Goal: Task Accomplishment & Management: Complete application form

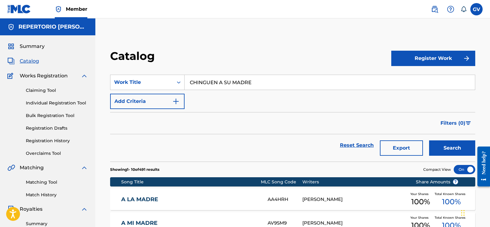
click at [432, 58] on button "Register Work" at bounding box center [433, 58] width 84 height 15
click at [406, 79] on link "Individual" at bounding box center [433, 78] width 84 height 15
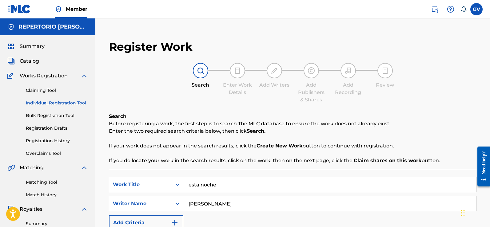
scroll to position [92, 0]
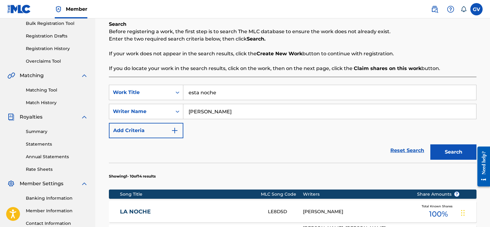
click at [224, 95] on input "esta noche" at bounding box center [329, 92] width 293 height 15
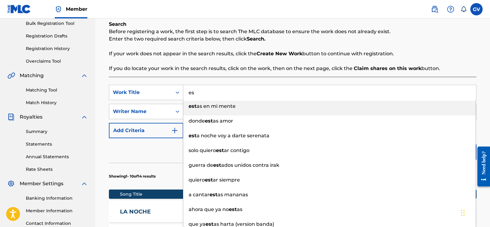
type input "e"
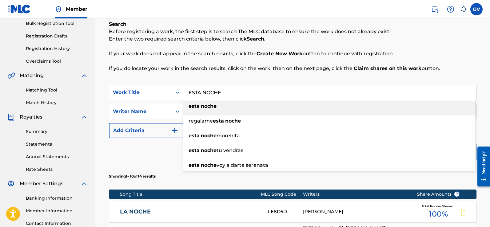
type input "esta noche"
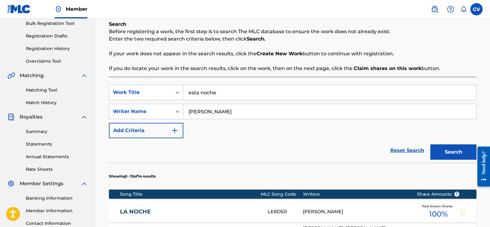
click at [431, 145] on button "Search" at bounding box center [454, 152] width 46 height 15
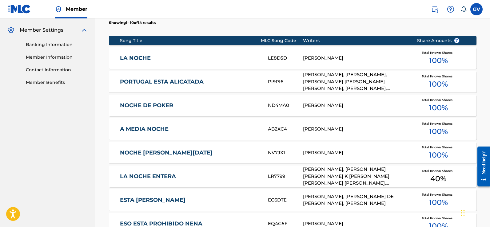
scroll to position [415, 0]
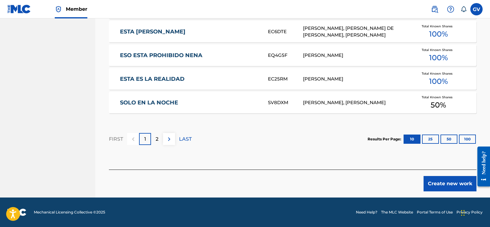
click at [443, 182] on button "Create new work" at bounding box center [450, 183] width 53 height 15
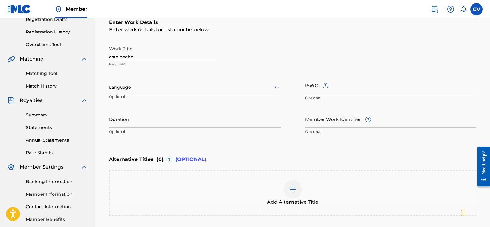
scroll to position [78, 0]
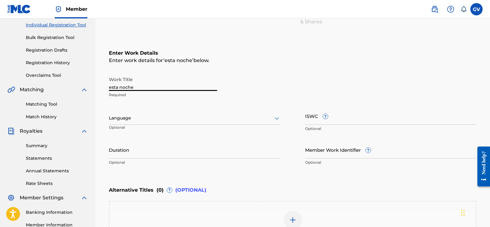
drag, startPoint x: 137, startPoint y: 88, endPoint x: 101, endPoint y: 86, distance: 36.1
click at [101, 86] on div "Register Work Search Enter Work Details Add Writers Add Publishers & Shares Add…" at bounding box center [292, 123] width 395 height 335
type input "ESTA NOCHE"
click at [276, 119] on icon at bounding box center [276, 118] width 7 height 7
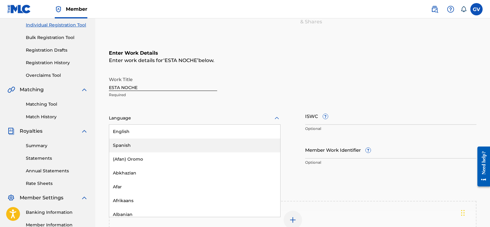
click at [120, 145] on div "Spanish" at bounding box center [194, 146] width 171 height 14
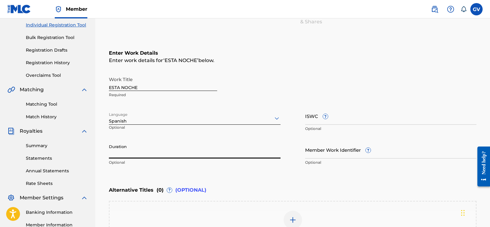
click at [125, 155] on input "Duration" at bounding box center [195, 150] width 172 height 18
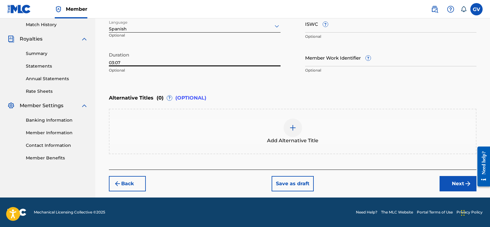
type input "03:07"
click at [456, 183] on button "Next" at bounding box center [458, 183] width 37 height 15
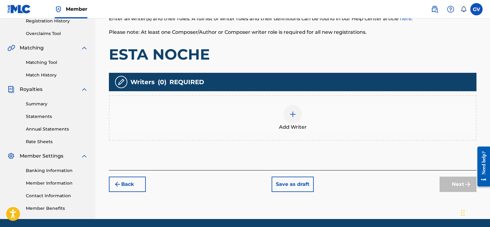
scroll to position [142, 0]
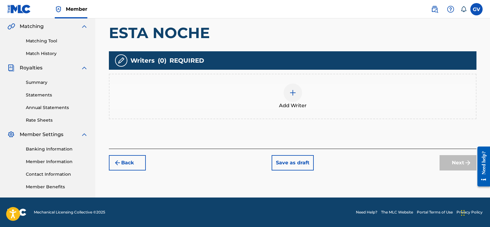
click at [294, 90] on img at bounding box center [292, 92] width 7 height 7
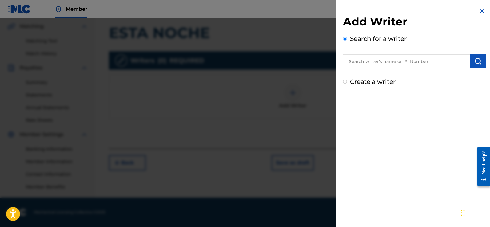
click at [364, 64] on input "text" at bounding box center [406, 61] width 127 height 14
type input "[PERSON_NAME]"
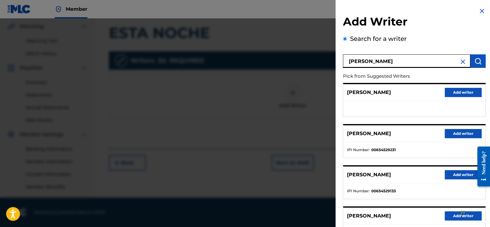
scroll to position [62, 0]
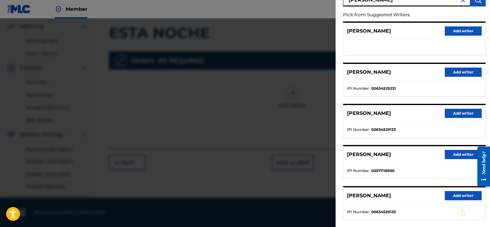
click at [456, 114] on button "Add writer" at bounding box center [463, 113] width 37 height 9
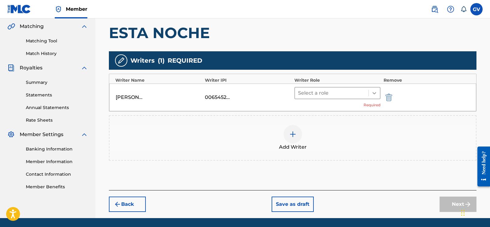
click at [375, 93] on icon at bounding box center [375, 93] width 4 height 2
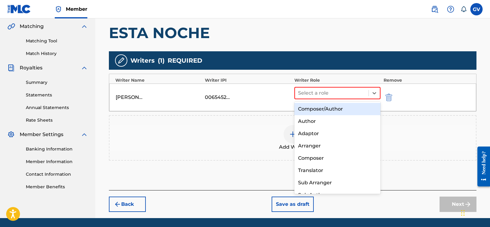
click at [320, 112] on div "Composer/Author" at bounding box center [338, 109] width 86 height 12
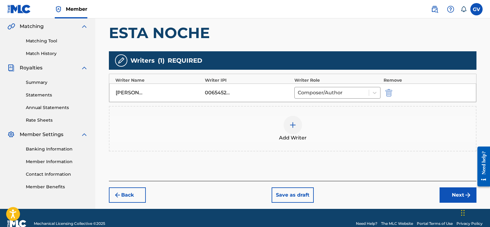
click at [452, 194] on button "Next" at bounding box center [458, 195] width 37 height 15
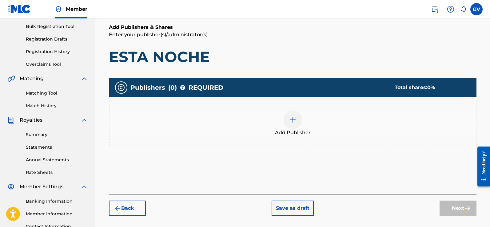
scroll to position [120, 0]
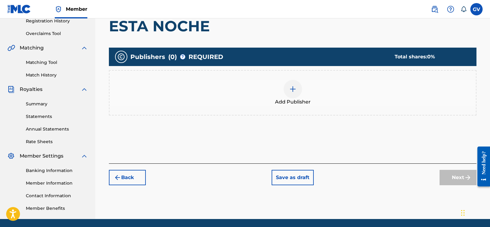
click at [293, 89] on img at bounding box center [292, 89] width 7 height 7
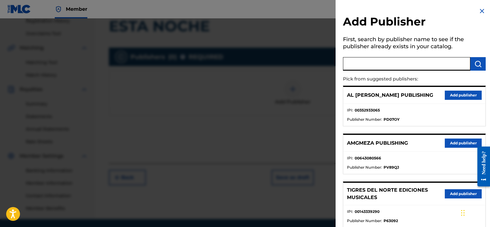
click at [359, 65] on input "text" at bounding box center [406, 64] width 127 height 14
type input "1110 HOUSE"
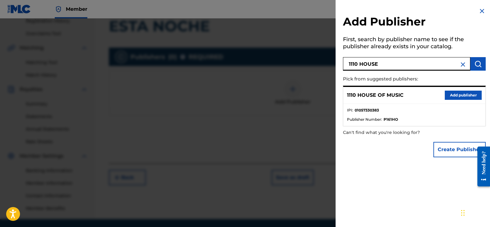
click at [457, 93] on button "Add publisher" at bounding box center [463, 95] width 37 height 9
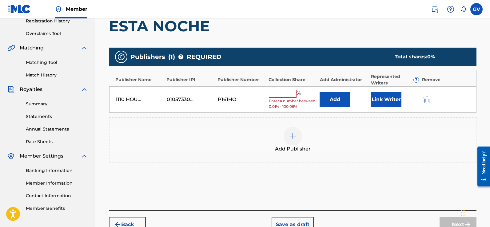
click at [333, 79] on div "Add Administrator" at bounding box center [344, 80] width 48 height 6
click at [334, 98] on button "Add" at bounding box center [335, 99] width 31 height 15
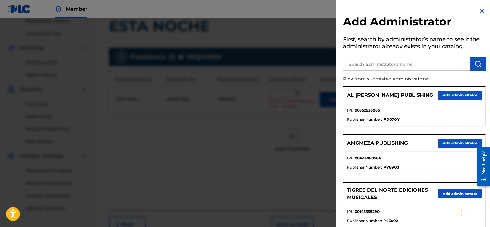
click at [367, 62] on input "text" at bounding box center [406, 64] width 127 height 14
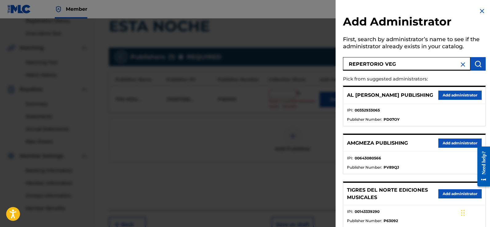
type input "REPERTORIO VEG"
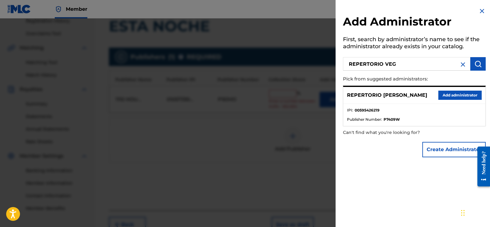
click at [449, 94] on button "Add administrator" at bounding box center [460, 95] width 43 height 9
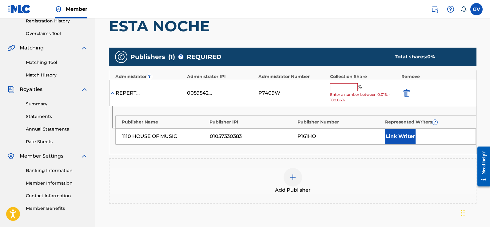
click at [341, 86] on input "text" at bounding box center [344, 87] width 28 height 8
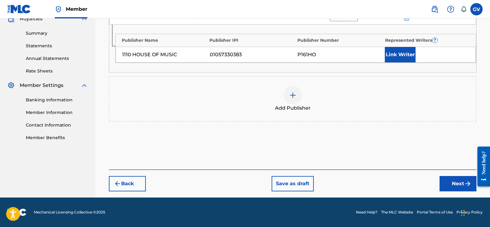
type input "100"
click at [456, 183] on button "Next" at bounding box center [458, 183] width 37 height 15
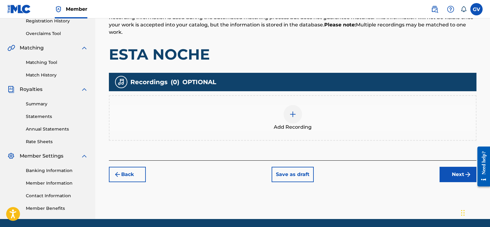
click at [292, 111] on img at bounding box center [292, 114] width 7 height 7
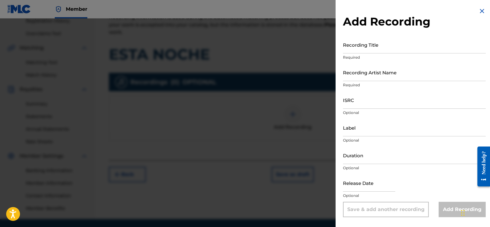
click at [358, 47] on input "Recording Title" at bounding box center [414, 45] width 143 height 18
type input "ESTA NOCHE"
click at [354, 77] on input "Recording Artist Name" at bounding box center [414, 73] width 143 height 18
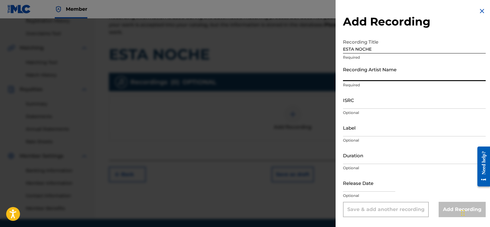
paste input "[PERSON_NAME]"
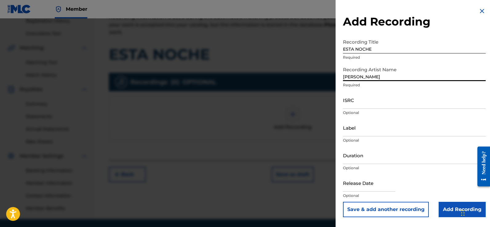
type input "[PERSON_NAME]"
click at [450, 210] on input "Add Recording" at bounding box center [462, 209] width 47 height 15
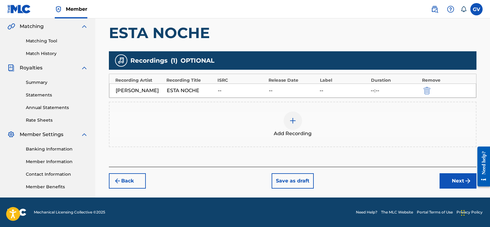
click at [456, 183] on button "Next" at bounding box center [458, 181] width 37 height 15
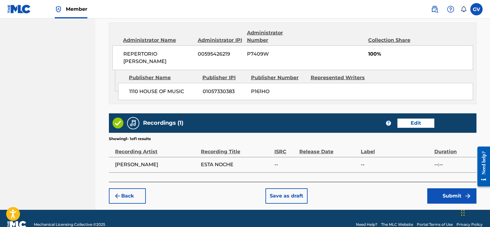
scroll to position [340, 0]
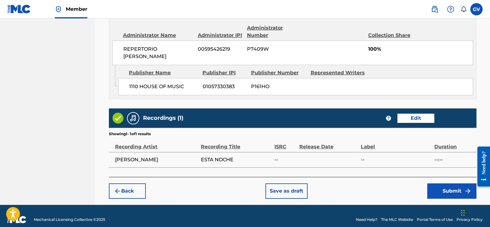
click at [447, 184] on button "Submit" at bounding box center [452, 191] width 49 height 15
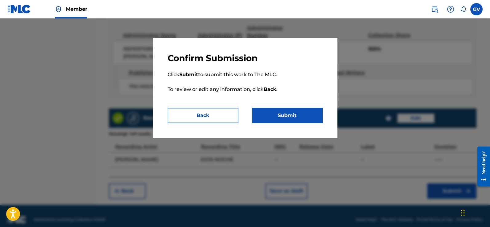
click at [290, 114] on button "Submit" at bounding box center [287, 115] width 71 height 15
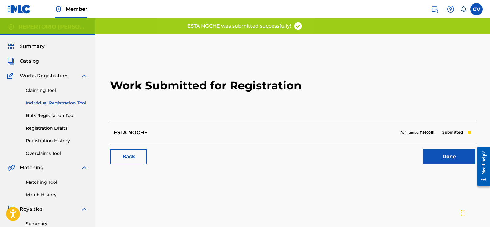
click at [445, 156] on link "Done" at bounding box center [449, 156] width 52 height 15
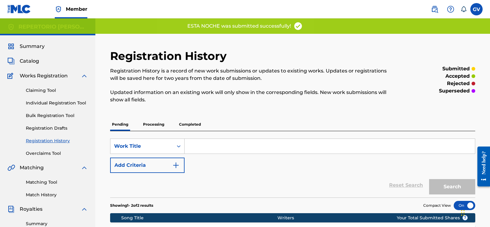
scroll to position [123, 0]
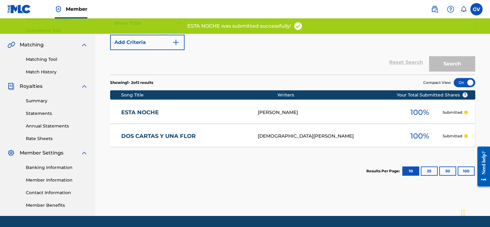
click at [139, 112] on link "ESTA NOCHE" at bounding box center [185, 112] width 129 height 7
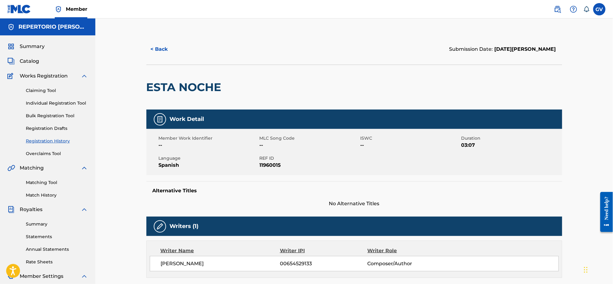
click at [27, 58] on span "Catalog" at bounding box center [29, 61] width 19 height 7
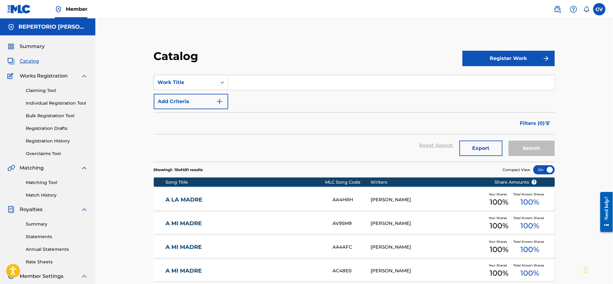
click at [250, 85] on input "Search Form" at bounding box center [391, 82] width 327 height 15
type input "CHINGUEN A SU MADRE"
click at [490, 141] on button "Search" at bounding box center [532, 148] width 46 height 15
click at [221, 100] on img "Search Form" at bounding box center [219, 101] width 7 height 7
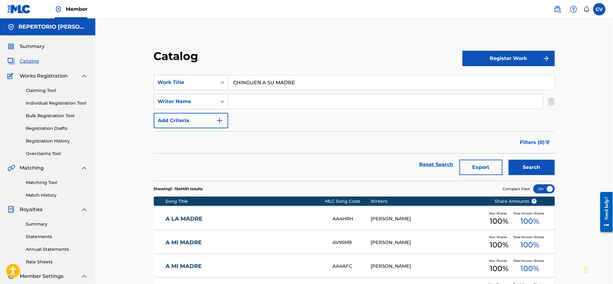
click at [189, 100] on div "Writer Name" at bounding box center [185, 101] width 55 height 7
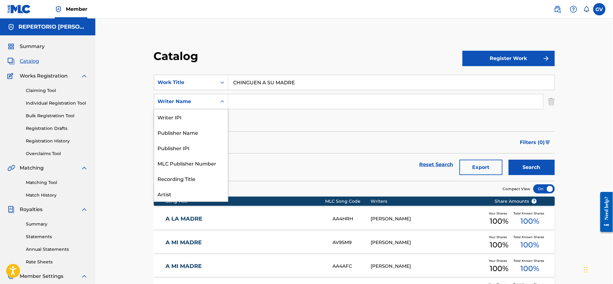
scroll to position [31, 0]
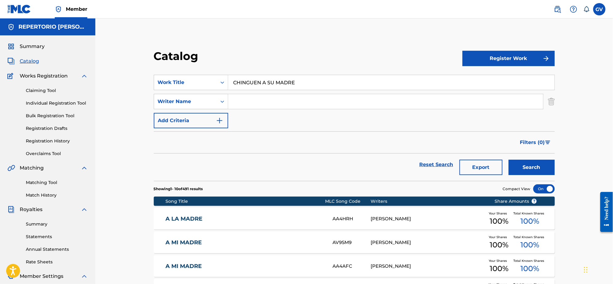
click at [254, 102] on input "Search Form" at bounding box center [385, 101] width 315 height 15
click at [490, 160] on button "Search" at bounding box center [532, 167] width 46 height 15
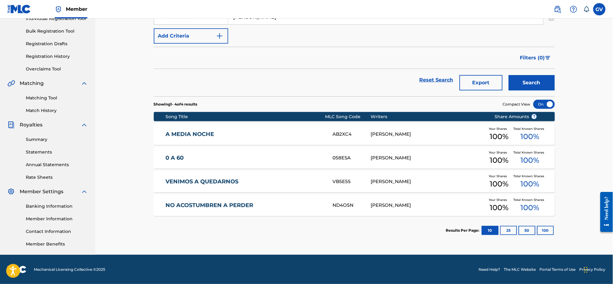
scroll to position [0, 0]
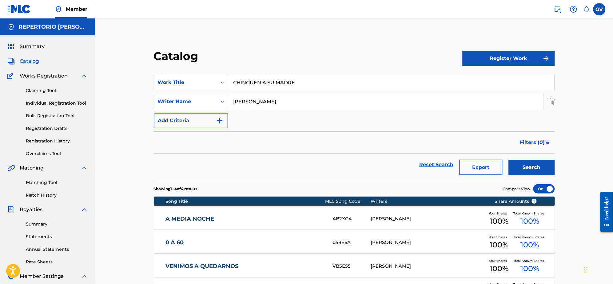
drag, startPoint x: 265, startPoint y: 100, endPoint x: 167, endPoint y: 153, distance: 111.5
click at [216, 98] on div "SearchWithCriteriaeabce1ee-2fa7-4cdd-930d-db323a35a020 Writer Name [PERSON_NAME]" at bounding box center [354, 101] width 401 height 15
type input "[PERSON_NAME]"
click at [490, 160] on button "Search" at bounding box center [532, 167] width 46 height 15
click at [490, 56] on button "Register Work" at bounding box center [509, 58] width 92 height 15
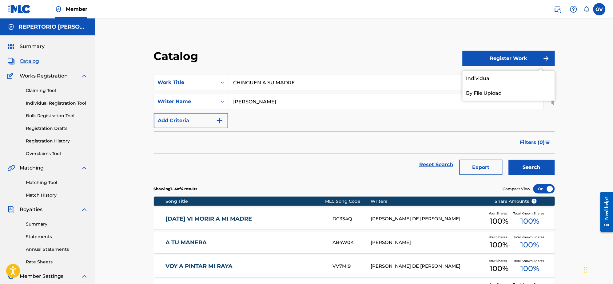
click at [482, 75] on link "Individual" at bounding box center [509, 78] width 92 height 15
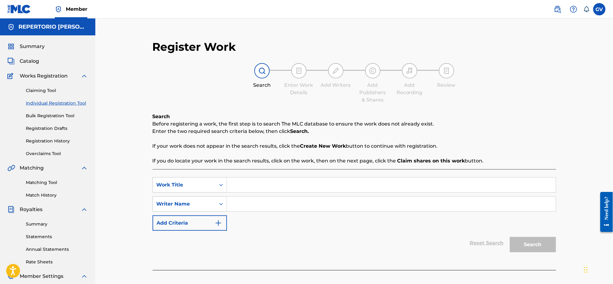
click at [239, 184] on input "Search Form" at bounding box center [391, 185] width 329 height 15
paste input "CASM AKA [PERSON_NAME] A SU MADRE"
type input "CASM AKA [PERSON_NAME] A SU MADRE"
click at [221, 203] on icon "Search Form" at bounding box center [221, 204] width 6 height 6
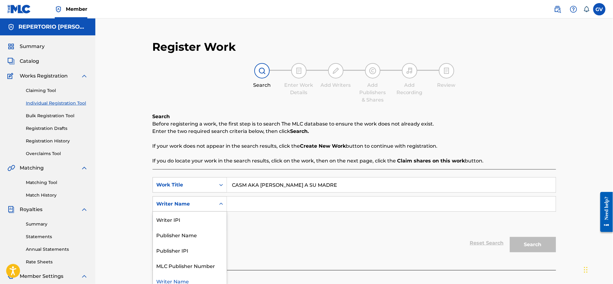
scroll to position [5, 0]
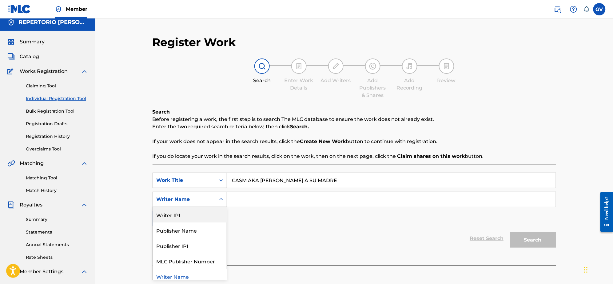
click at [176, 215] on div "Writer IPI" at bounding box center [190, 214] width 74 height 15
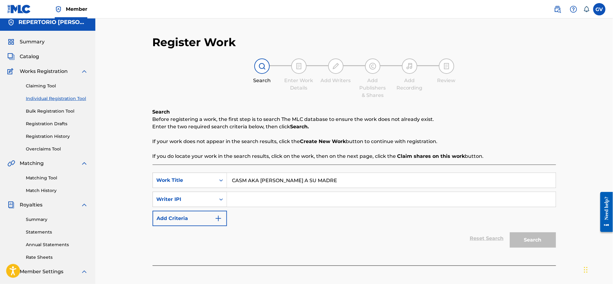
click at [253, 203] on input "Search Form" at bounding box center [391, 199] width 329 height 15
type input "[PERSON_NAME]"
click at [490, 227] on button "Search" at bounding box center [533, 239] width 46 height 15
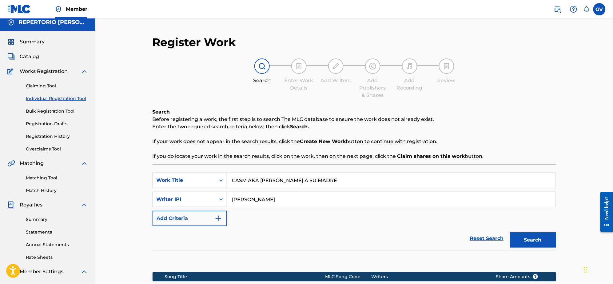
scroll to position [99, 0]
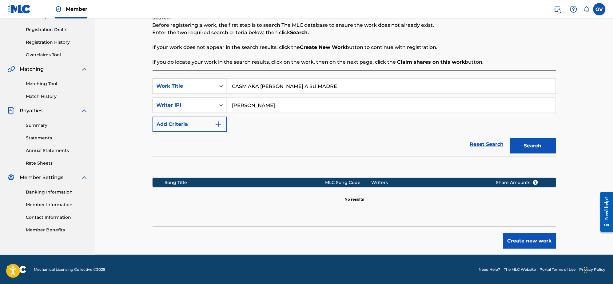
click at [490, 227] on button "Create new work" at bounding box center [530, 240] width 53 height 15
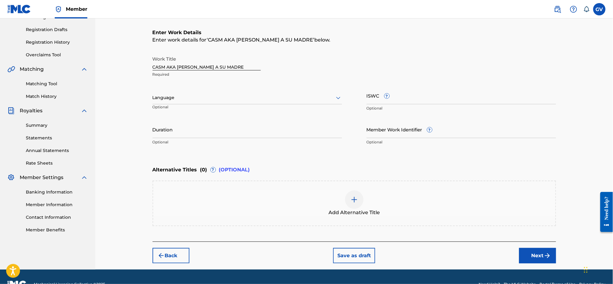
click at [339, 100] on icon at bounding box center [338, 97] width 7 height 7
click at [174, 125] on div "Spanish" at bounding box center [247, 125] width 189 height 14
click at [167, 134] on input "Duration" at bounding box center [248, 130] width 190 height 18
type input "03:12"
click at [354, 197] on img at bounding box center [354, 199] width 7 height 7
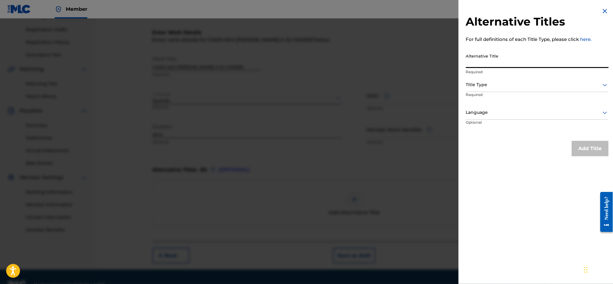
paste input "CASM AKA [PERSON_NAME] A SU MADRE"
click at [490, 66] on input "CASM AKA [PERSON_NAME] A SU MADRE" at bounding box center [537, 59] width 143 height 18
type input "CHINGUEN A SU MADRE"
click at [490, 84] on icon at bounding box center [605, 84] width 7 height 7
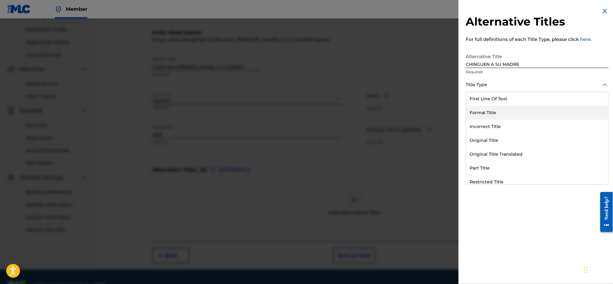
click at [482, 112] on div "Formal Title" at bounding box center [538, 113] width 142 height 14
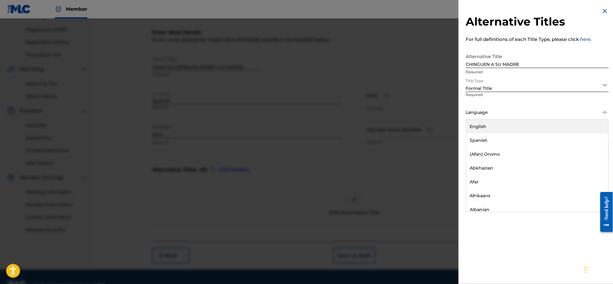
click at [490, 111] on icon at bounding box center [605, 112] width 7 height 7
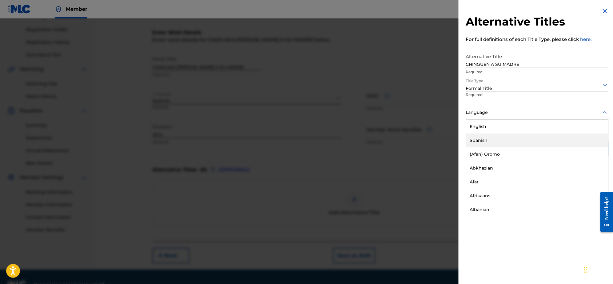
click at [476, 139] on div "Spanish" at bounding box center [538, 141] width 142 height 14
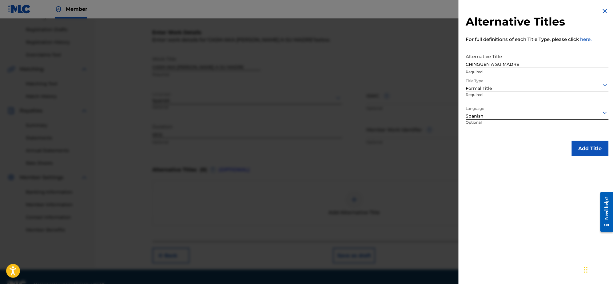
click at [490, 145] on button "Add Title" at bounding box center [590, 148] width 37 height 15
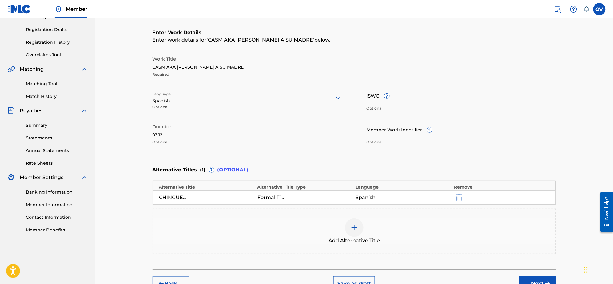
scroll to position [142, 0]
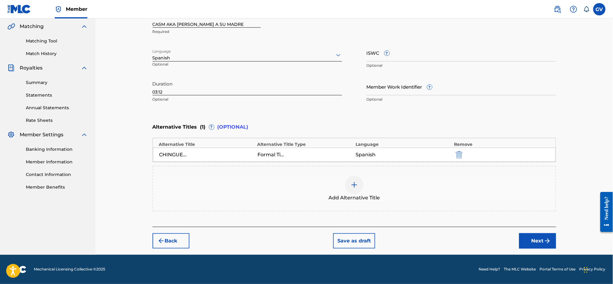
click at [490, 227] on button "Next" at bounding box center [538, 240] width 37 height 15
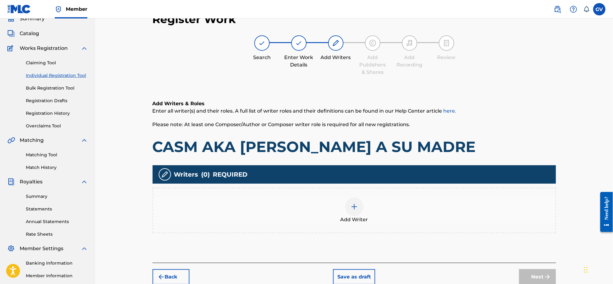
scroll to position [85, 0]
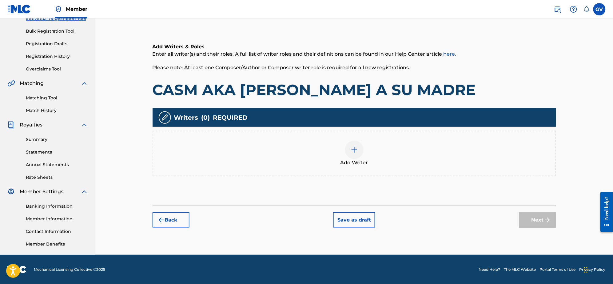
click at [353, 147] on img at bounding box center [354, 149] width 7 height 7
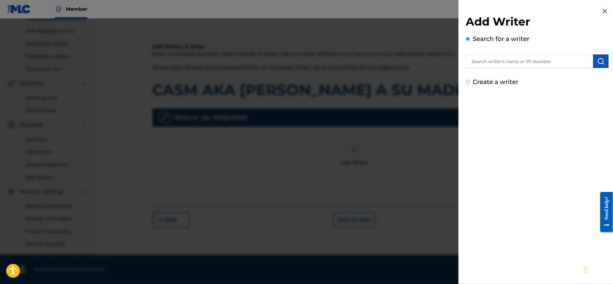
click at [483, 63] on input "text" at bounding box center [529, 61] width 127 height 14
type input "[PERSON_NAME]"
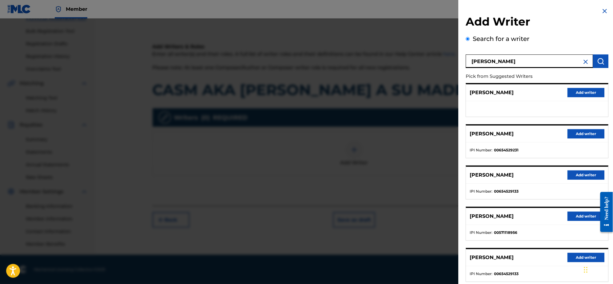
click at [490, 227] on button "Add writer" at bounding box center [586, 257] width 37 height 9
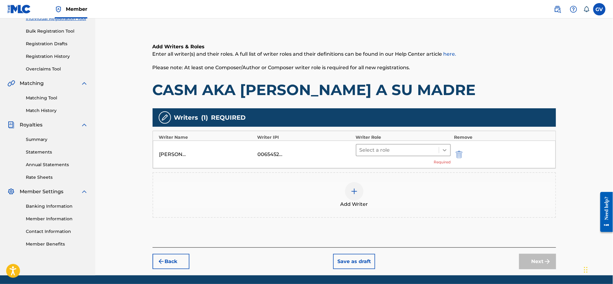
click at [444, 149] on icon at bounding box center [445, 150] width 6 height 6
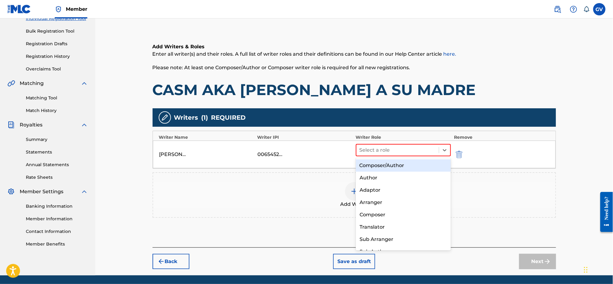
click at [380, 165] on div "Composer/Author" at bounding box center [403, 165] width 95 height 12
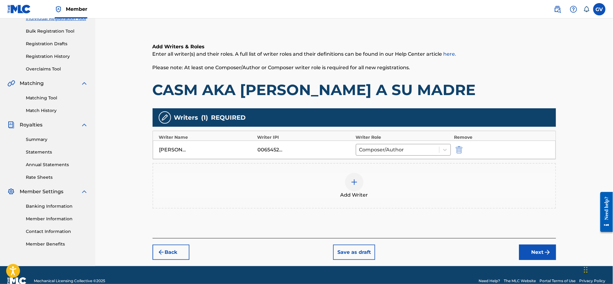
click at [353, 180] on img at bounding box center [354, 182] width 7 height 7
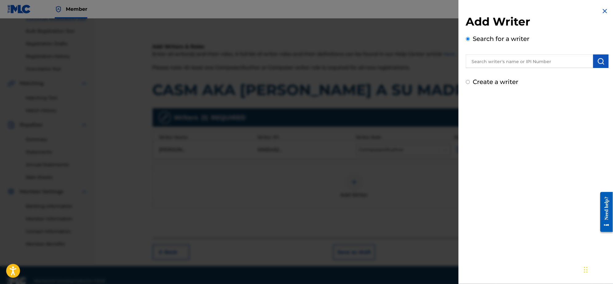
click at [482, 56] on input "text" at bounding box center [529, 61] width 127 height 14
click at [483, 59] on input "text" at bounding box center [529, 61] width 127 height 14
type input "[PERSON_NAME]"
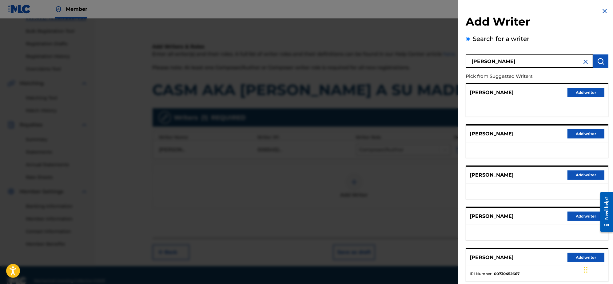
click at [490, 91] on button "Add writer" at bounding box center [586, 92] width 37 height 9
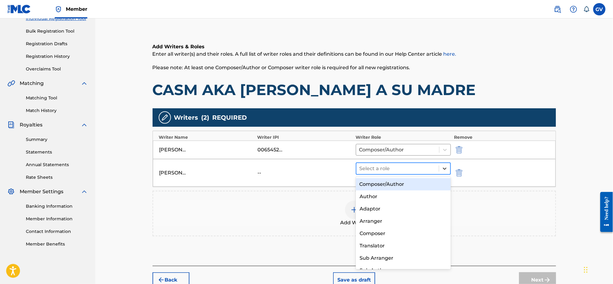
click at [445, 167] on icon at bounding box center [445, 169] width 6 height 6
click at [390, 185] on div "Composer/Author" at bounding box center [403, 184] width 95 height 12
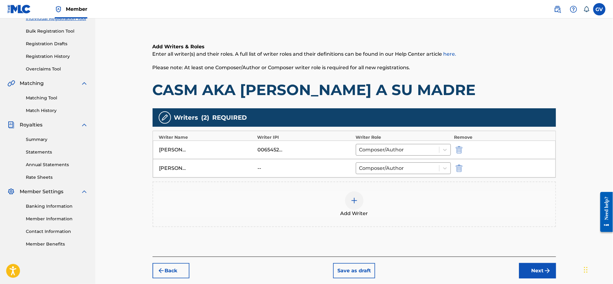
click at [490, 227] on button "Next" at bounding box center [538, 270] width 37 height 15
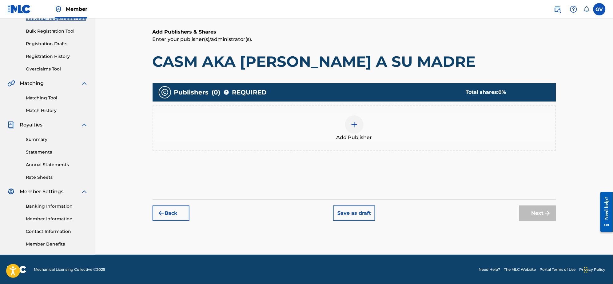
scroll to position [28, 0]
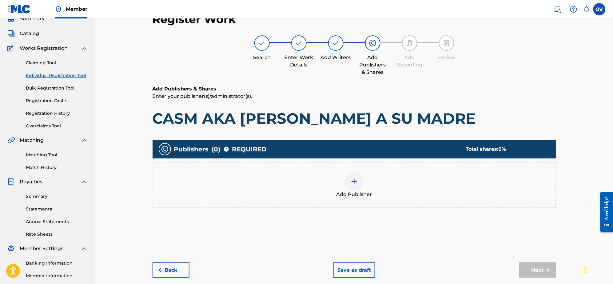
click at [351, 179] on img at bounding box center [354, 181] width 7 height 7
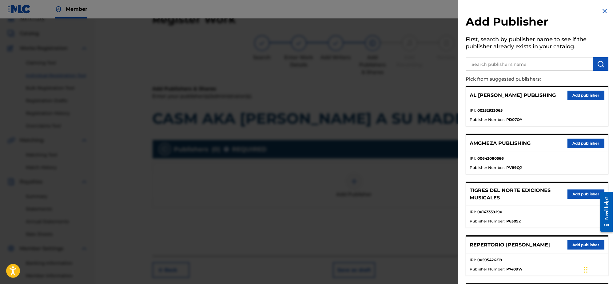
click at [488, 64] on input "text" at bounding box center [529, 64] width 127 height 14
type input "1110 HOUSE"
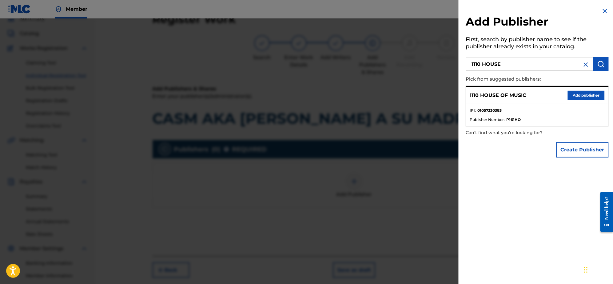
click at [490, 92] on button "Add publisher" at bounding box center [586, 95] width 37 height 9
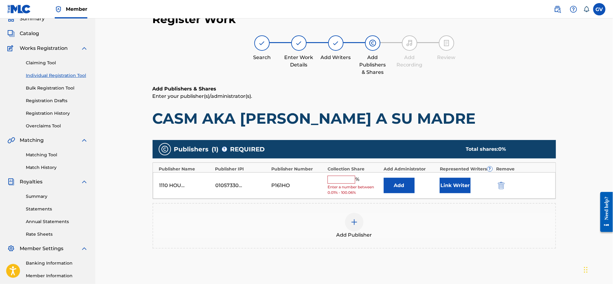
click at [396, 184] on button "Add" at bounding box center [399, 185] width 31 height 15
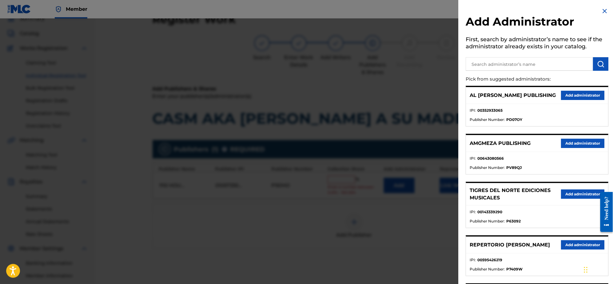
click at [490, 63] on input "text" at bounding box center [529, 64] width 127 height 14
type input "REPERTORIO VEG"
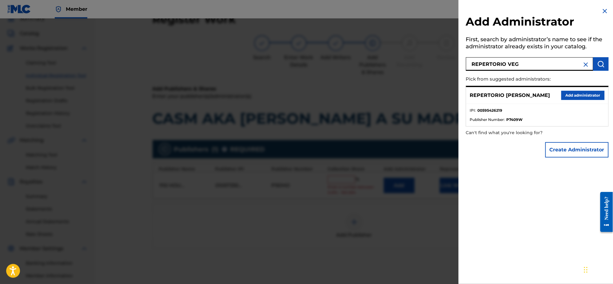
click at [490, 96] on button "Add administrator" at bounding box center [583, 95] width 43 height 9
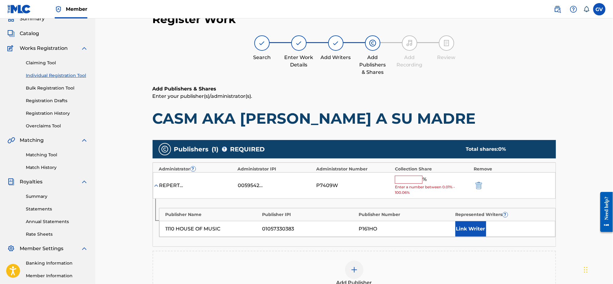
click at [410, 180] on input "text" at bounding box center [409, 180] width 28 height 8
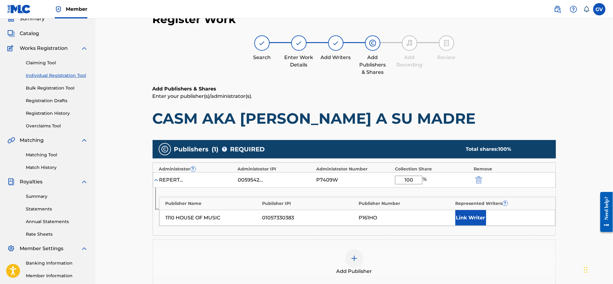
scroll to position [105, 0]
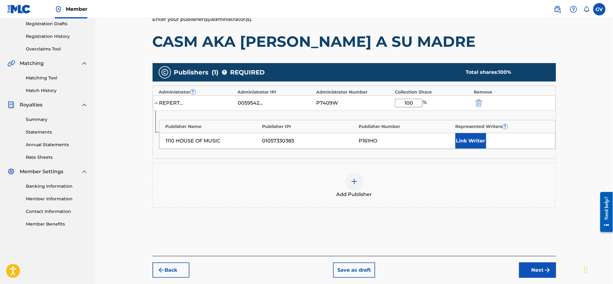
type input "100"
click at [490, 227] on button "Next" at bounding box center [538, 270] width 37 height 15
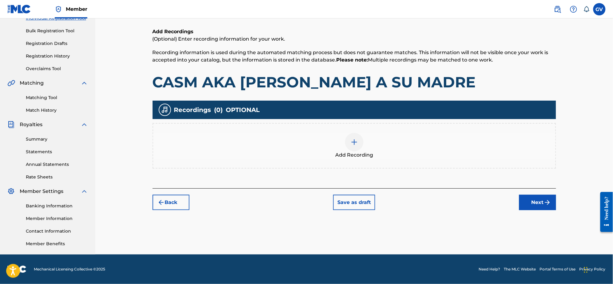
scroll to position [28, 0]
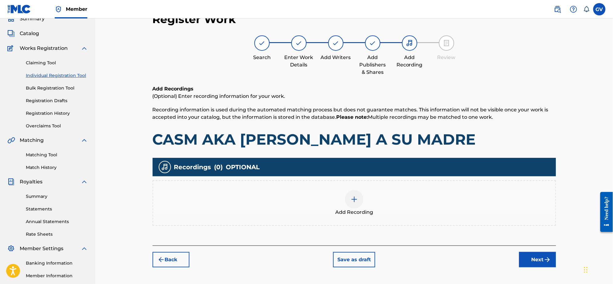
click at [356, 196] on img at bounding box center [354, 199] width 7 height 7
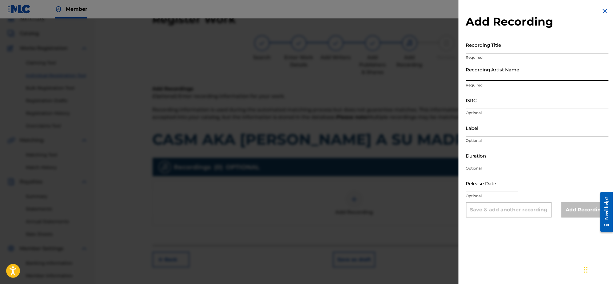
paste input "[PERSON_NAME]"
type input "[PERSON_NAME]"
click at [477, 48] on input "Recording Title" at bounding box center [537, 45] width 143 height 18
paste input "CASM AKA [PERSON_NAME] A SU MADRE"
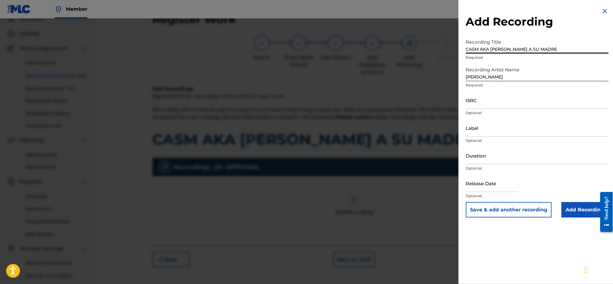
click at [490, 51] on input "CASM AKA [PERSON_NAME] A SU MADRE" at bounding box center [537, 45] width 143 height 18
click at [490, 45] on input "CASM AKA [PERSON_NAME] A SU MADRE" at bounding box center [537, 45] width 143 height 18
click at [490, 51] on input "CASM AKA [PERSON_NAME] A SU MADRE" at bounding box center [537, 45] width 143 height 18
type input "CHINGUEN A SU MADRE"
click at [490, 210] on input "Add Recording" at bounding box center [585, 209] width 47 height 15
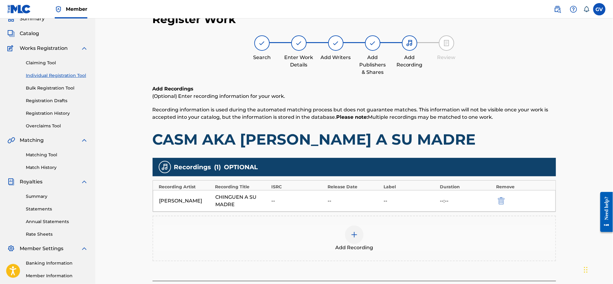
scroll to position [85, 0]
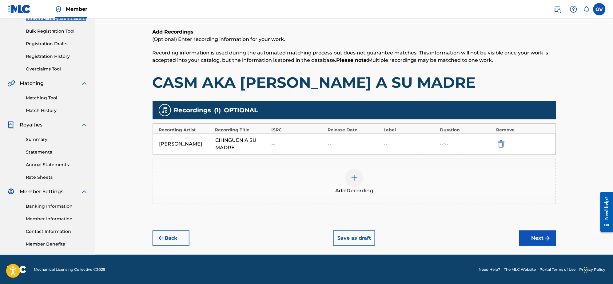
click at [490, 227] on button "Next" at bounding box center [538, 238] width 37 height 15
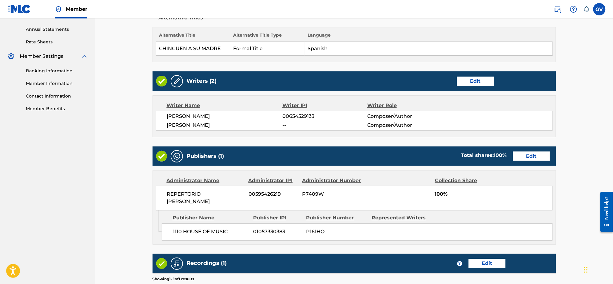
scroll to position [309, 0]
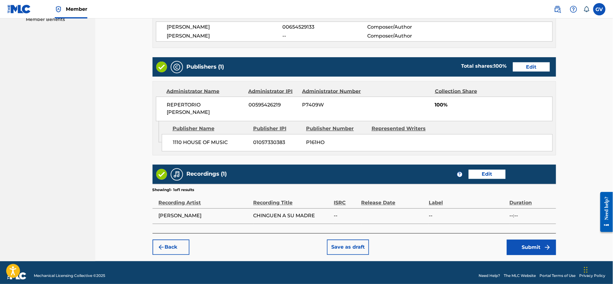
click at [490, 227] on button "Submit" at bounding box center [531, 247] width 49 height 15
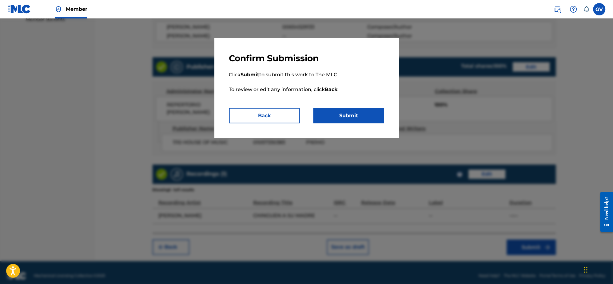
click at [348, 112] on button "Submit" at bounding box center [349, 115] width 71 height 15
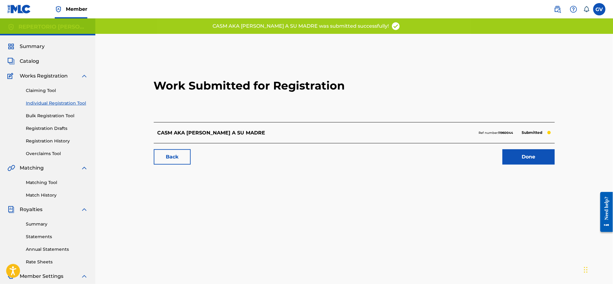
click at [490, 158] on link "Done" at bounding box center [529, 156] width 52 height 15
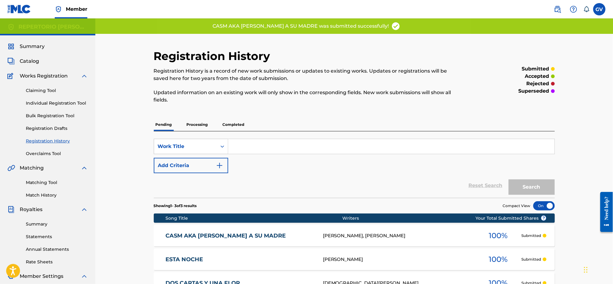
click at [212, 227] on link "CASM AKA [PERSON_NAME] A SU MADRE" at bounding box center [240, 235] width 149 height 7
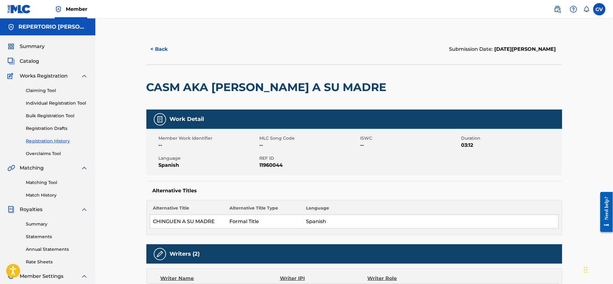
click at [31, 58] on span "Catalog" at bounding box center [29, 61] width 19 height 7
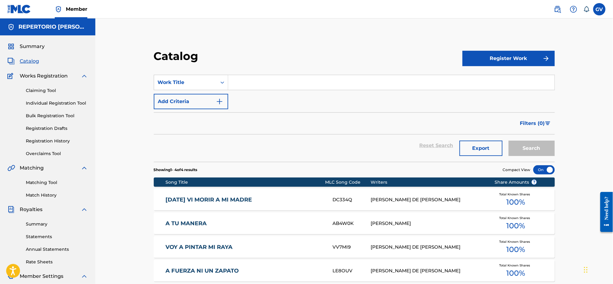
click at [246, 86] on input "Search Form" at bounding box center [391, 82] width 327 height 15
paste input "UNA SRT"
type input "UNA SRT"
click at [219, 103] on img "Search Form" at bounding box center [219, 101] width 7 height 7
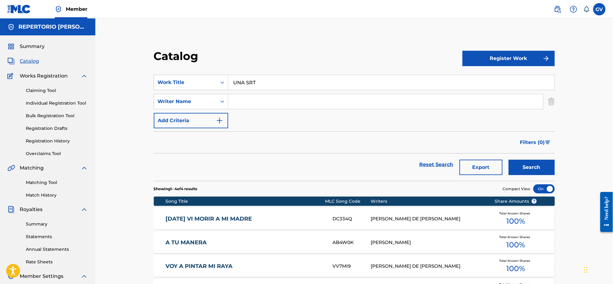
click at [235, 102] on input "Search Form" at bounding box center [385, 101] width 315 height 15
type input "[PERSON_NAME]"
click at [490, 160] on button "Search" at bounding box center [532, 167] width 46 height 15
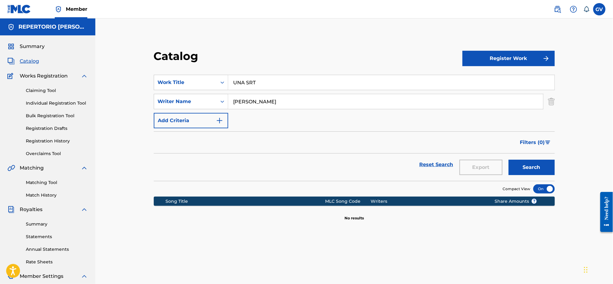
click at [490, 55] on button "Register Work" at bounding box center [509, 58] width 92 height 15
click at [484, 76] on link "Individual" at bounding box center [509, 78] width 92 height 15
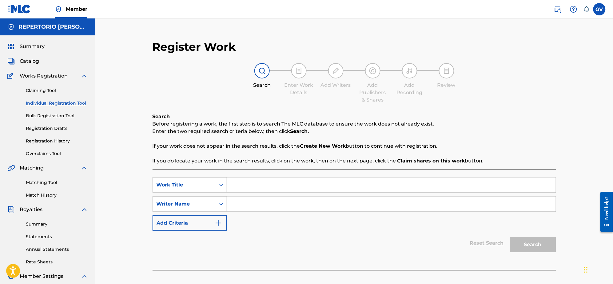
paste input "UNA SRT"
type input "UNA SRT"
click at [242, 206] on input "Search Form" at bounding box center [391, 204] width 329 height 15
type input "[PERSON_NAME]"
click at [490, 227] on button "Search" at bounding box center [533, 244] width 46 height 15
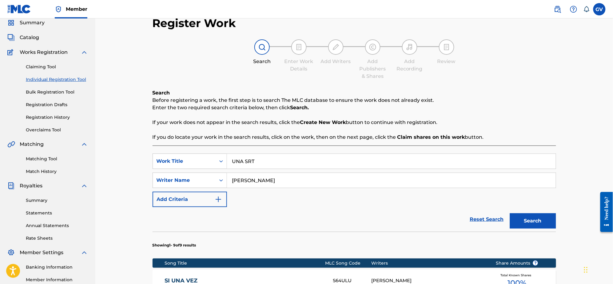
scroll to position [331, 0]
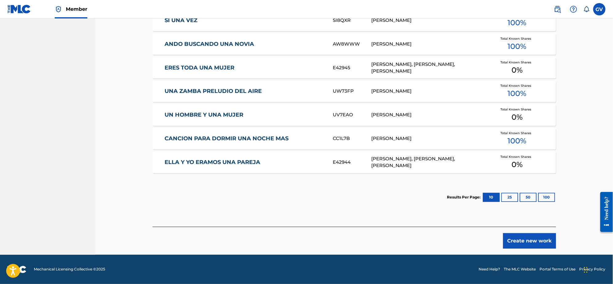
click at [490, 227] on button "Create new work" at bounding box center [530, 240] width 53 height 15
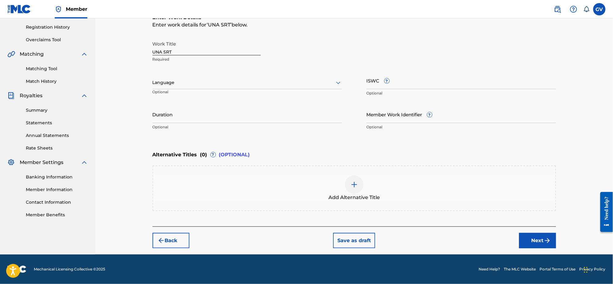
scroll to position [113, 0]
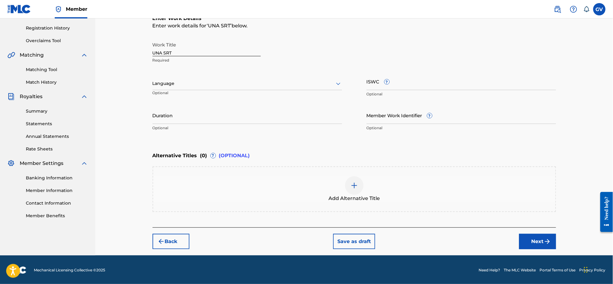
click at [339, 83] on icon at bounding box center [338, 83] width 7 height 7
click at [176, 108] on div "Spanish" at bounding box center [247, 111] width 189 height 14
click at [170, 121] on input "Duration" at bounding box center [248, 115] width 190 height 18
type input "02:55"
click at [490, 227] on button "Next" at bounding box center [538, 241] width 37 height 15
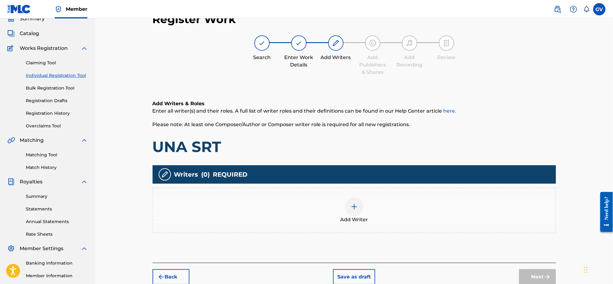
scroll to position [85, 0]
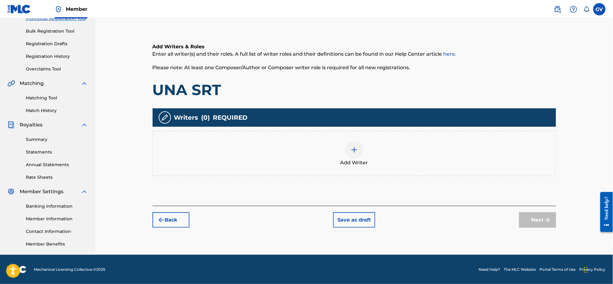
click at [355, 148] on img at bounding box center [354, 149] width 7 height 7
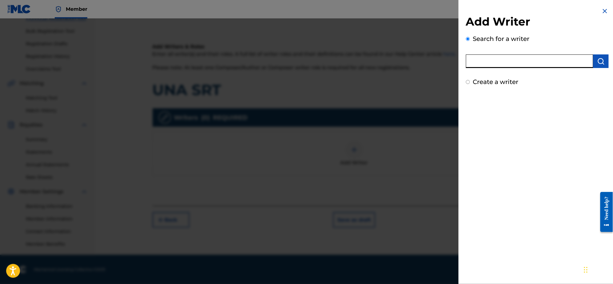
click at [488, 62] on input "text" at bounding box center [529, 61] width 127 height 14
type input "[PERSON_NAME]"
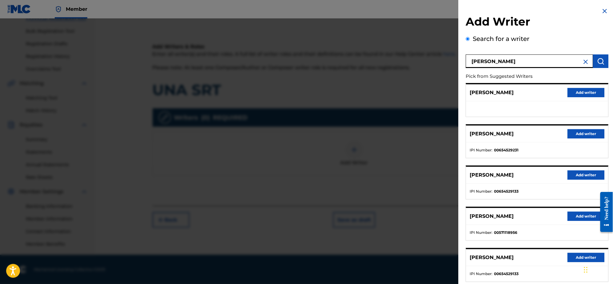
click at [490, 173] on button "Add writer" at bounding box center [586, 175] width 37 height 9
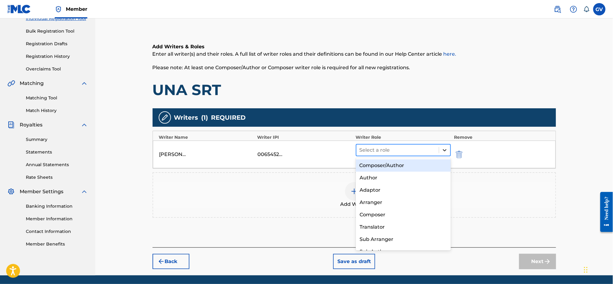
click at [445, 148] on icon at bounding box center [445, 150] width 6 height 6
click at [383, 166] on div "Composer/Author" at bounding box center [403, 165] width 95 height 12
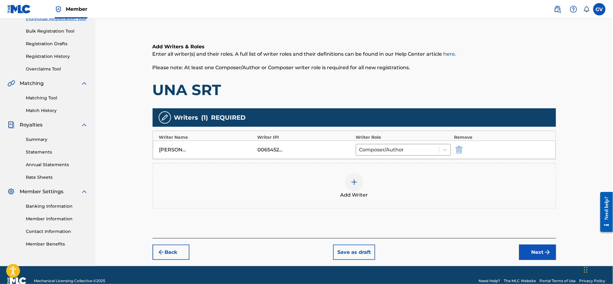
click at [490, 227] on button "Next" at bounding box center [538, 252] width 37 height 15
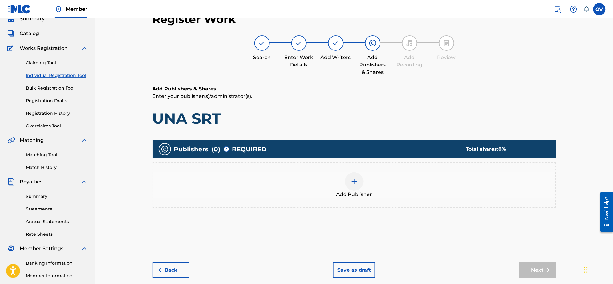
click at [353, 179] on img at bounding box center [354, 181] width 7 height 7
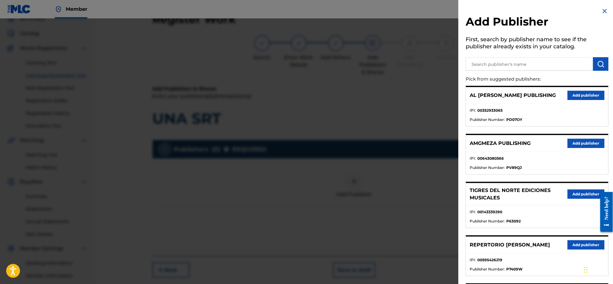
click at [479, 61] on input "text" at bounding box center [529, 64] width 127 height 14
type input "1110 HOUSE O"
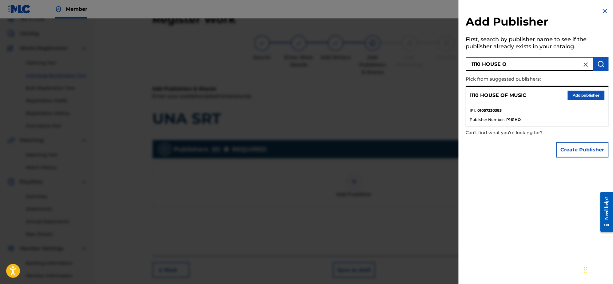
click at [490, 94] on button "Add publisher" at bounding box center [586, 95] width 37 height 9
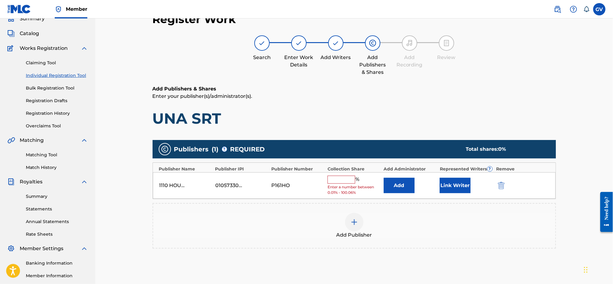
click at [391, 187] on button "Add" at bounding box center [399, 185] width 31 height 15
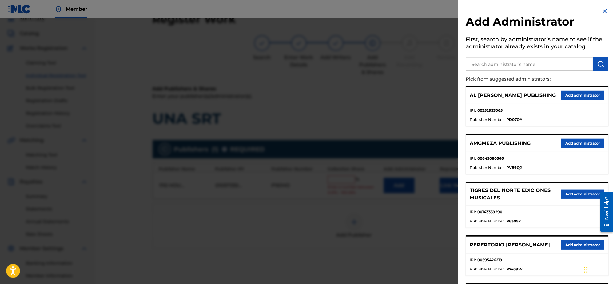
click at [475, 63] on input "text" at bounding box center [529, 64] width 127 height 14
type input "REPERTORIO [PERSON_NAME]"
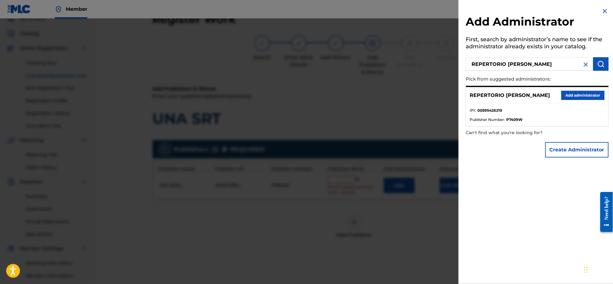
click at [490, 95] on button "Add administrator" at bounding box center [583, 95] width 43 height 9
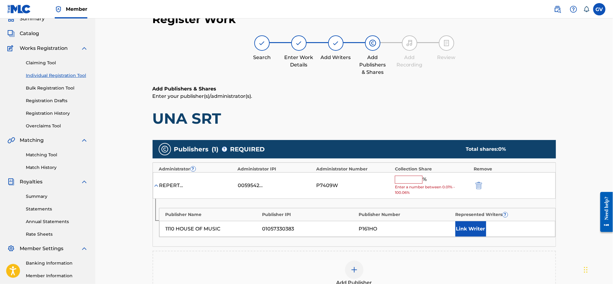
click at [410, 181] on input "text" at bounding box center [409, 180] width 28 height 8
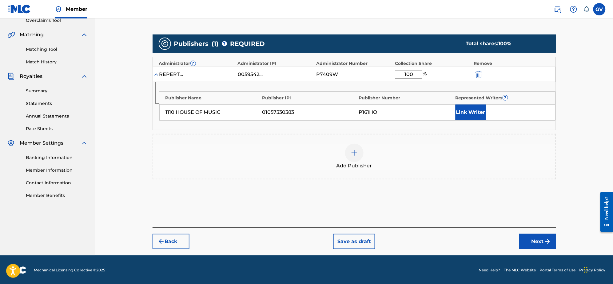
type input "100"
click at [490, 227] on button "Next" at bounding box center [538, 241] width 37 height 15
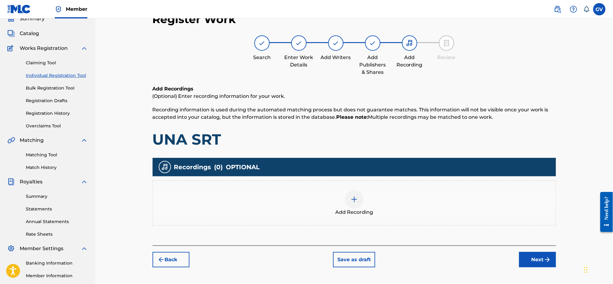
click at [354, 200] on img at bounding box center [354, 199] width 7 height 7
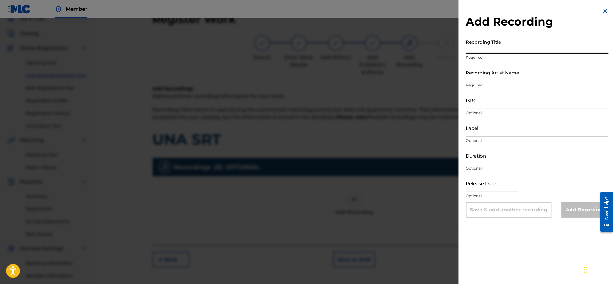
paste input "[PERSON_NAME]"
type input "[PERSON_NAME]"
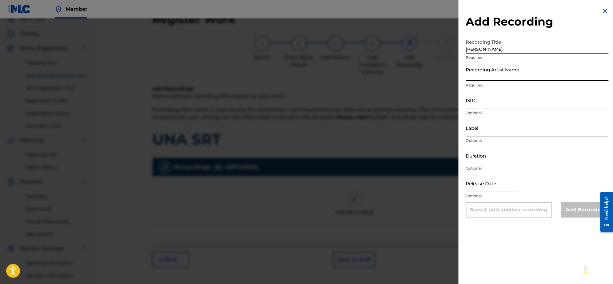
paste input "[PERSON_NAME]"
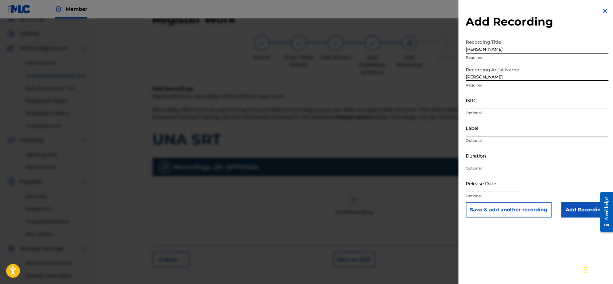
type input "[PERSON_NAME]"
drag, startPoint x: 518, startPoint y: 49, endPoint x: 440, endPoint y: 51, distance: 78.5
click at [440, 51] on div "Add Recording Recording Title [PERSON_NAME] Required Recording Artist Name [PER…" at bounding box center [306, 151] width 613 height 266
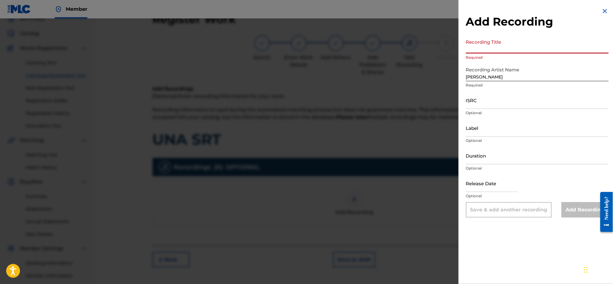
paste input "UNA SRT"
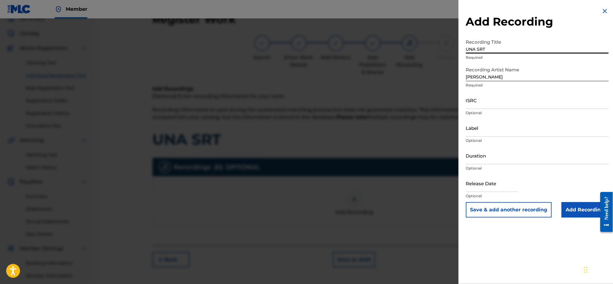
type input "UNA SRT"
click at [490, 208] on input "Add Recording" at bounding box center [585, 209] width 47 height 15
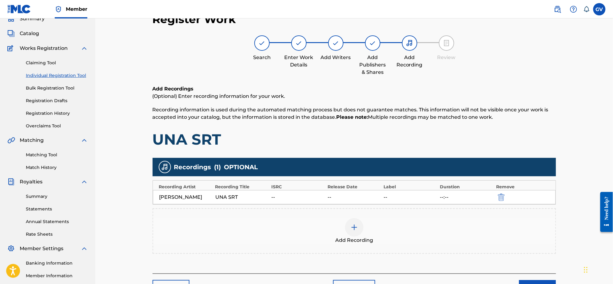
scroll to position [85, 0]
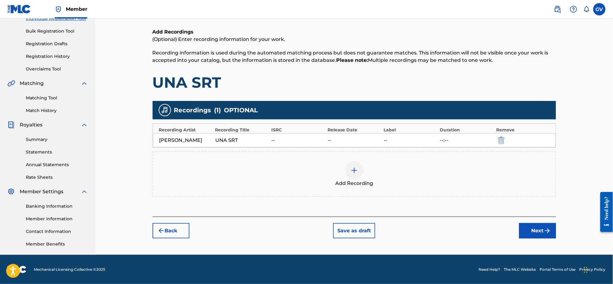
click at [490, 227] on button "Next" at bounding box center [538, 230] width 37 height 15
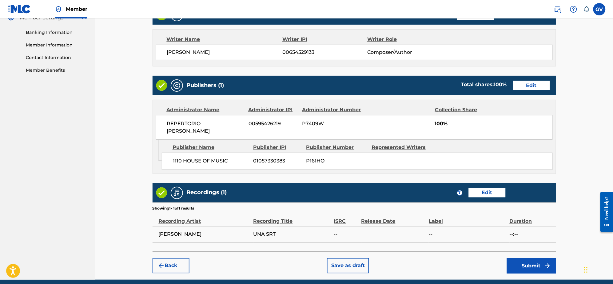
scroll to position [276, 0]
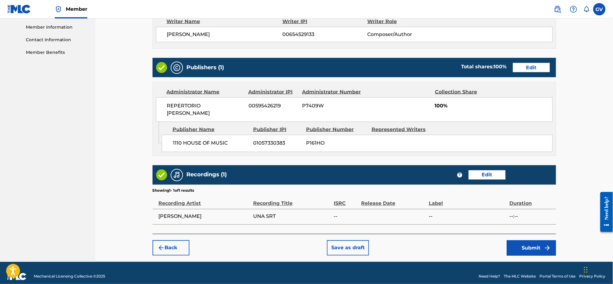
click at [490, 227] on button "Submit" at bounding box center [531, 247] width 49 height 15
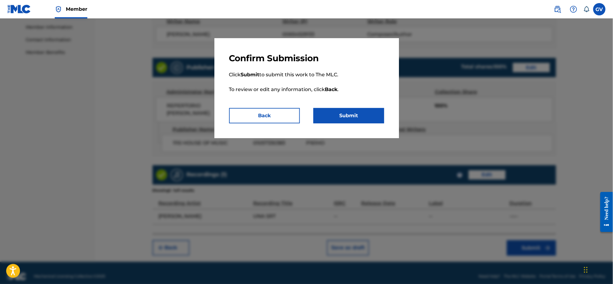
click at [344, 116] on button "Submit" at bounding box center [349, 115] width 71 height 15
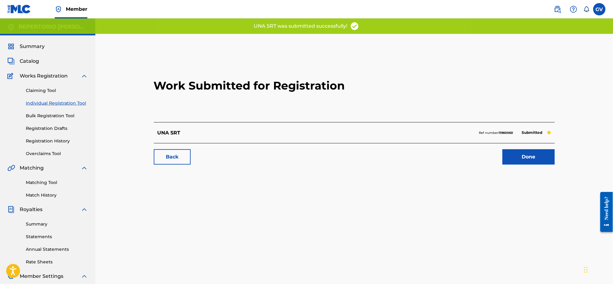
click at [490, 152] on link "Done" at bounding box center [529, 156] width 52 height 15
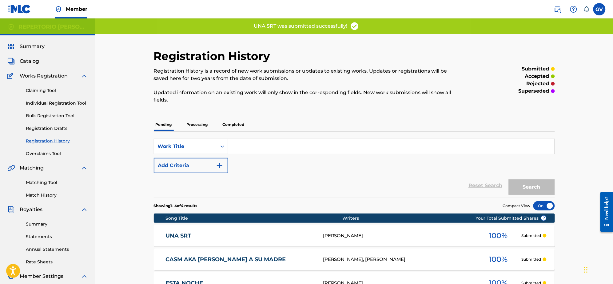
scroll to position [102, 0]
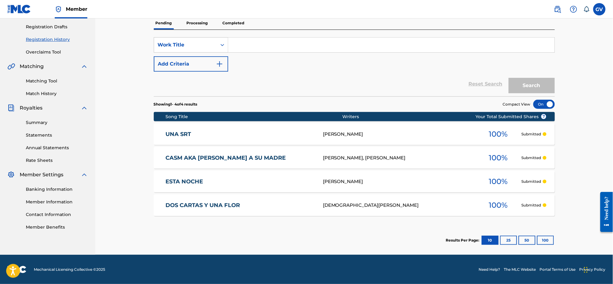
click at [180, 132] on link "UNA SRT" at bounding box center [240, 134] width 149 height 7
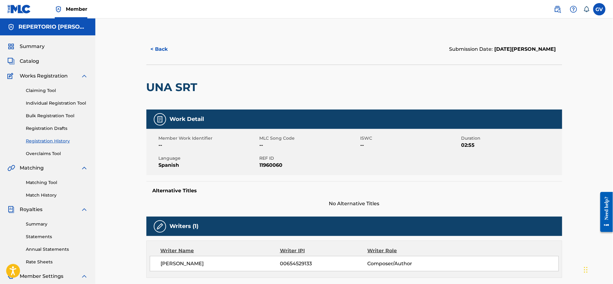
click at [29, 62] on span "Catalog" at bounding box center [29, 61] width 19 height 7
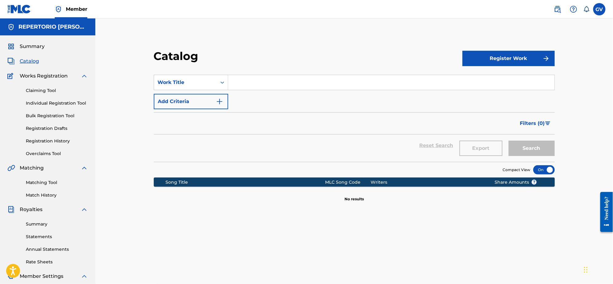
click at [238, 83] on input "Search Form" at bounding box center [391, 82] width 327 height 15
